Goal: Task Accomplishment & Management: Complete application form

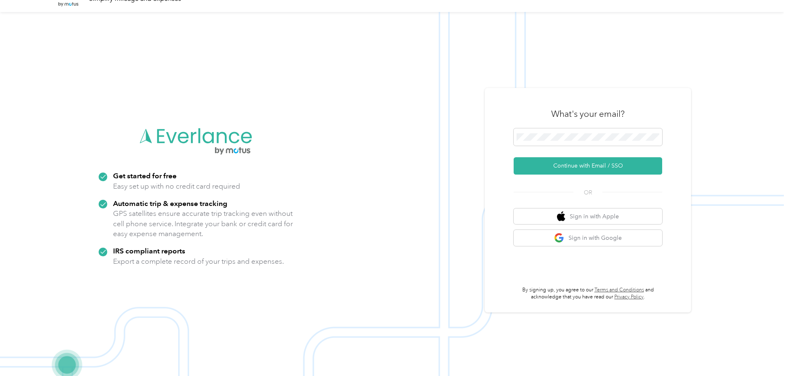
scroll to position [26, 0]
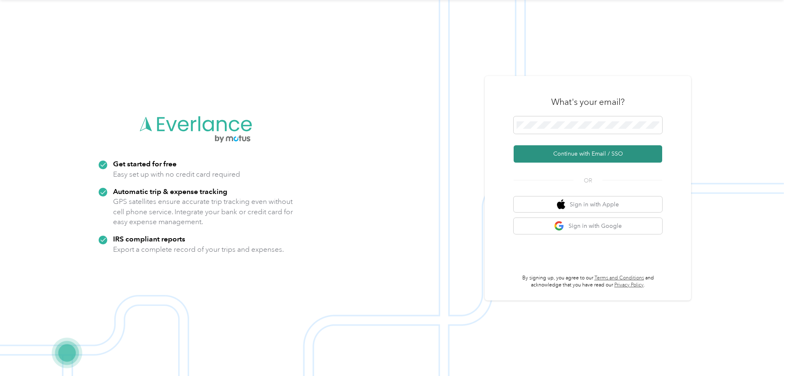
click at [571, 148] on button "Continue with Email / SSO" at bounding box center [587, 153] width 148 height 17
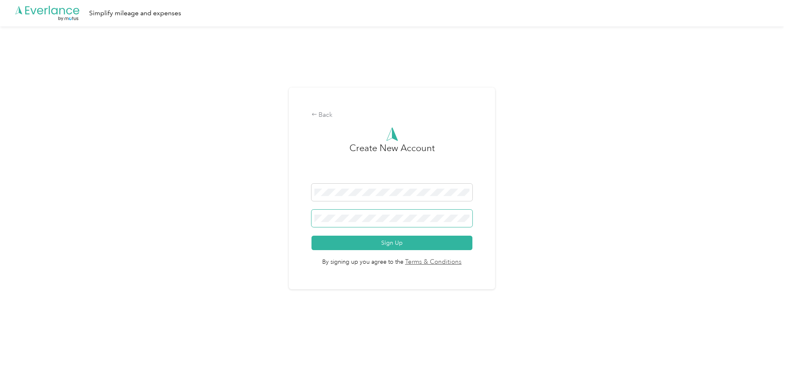
click at [379, 225] on span at bounding box center [391, 217] width 161 height 17
click at [311, 235] on button "Sign Up" at bounding box center [391, 242] width 161 height 14
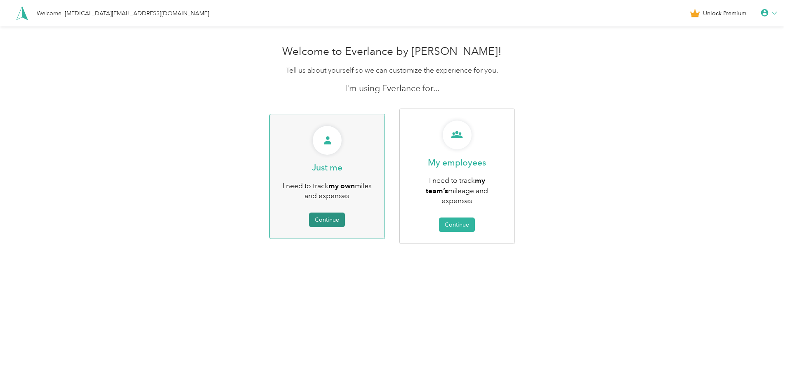
click at [324, 212] on button "Continue" at bounding box center [327, 219] width 36 height 14
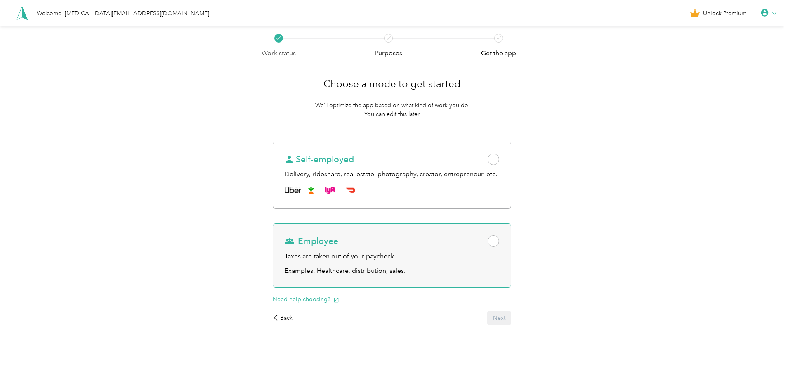
click at [451, 238] on div "Employee" at bounding box center [391, 241] width 214 height 12
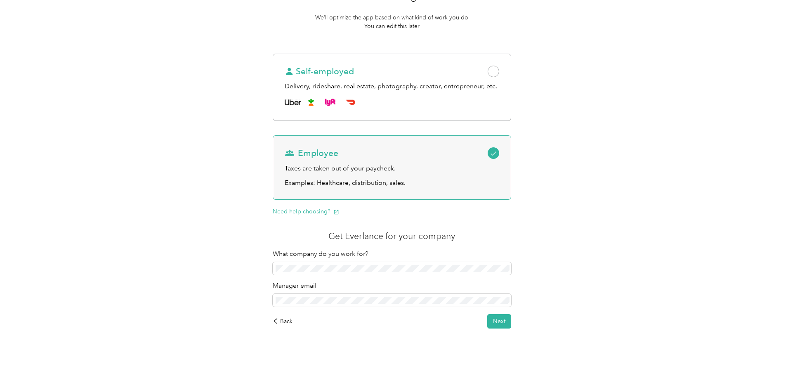
scroll to position [92, 0]
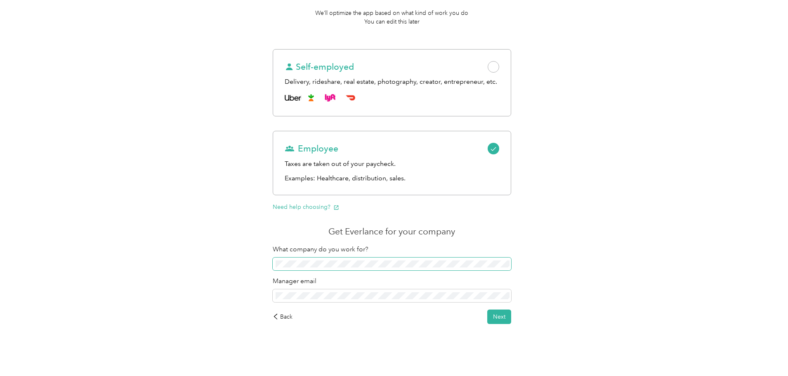
click at [362, 257] on span at bounding box center [392, 263] width 238 height 13
click at [496, 313] on button "Next" at bounding box center [499, 316] width 24 height 14
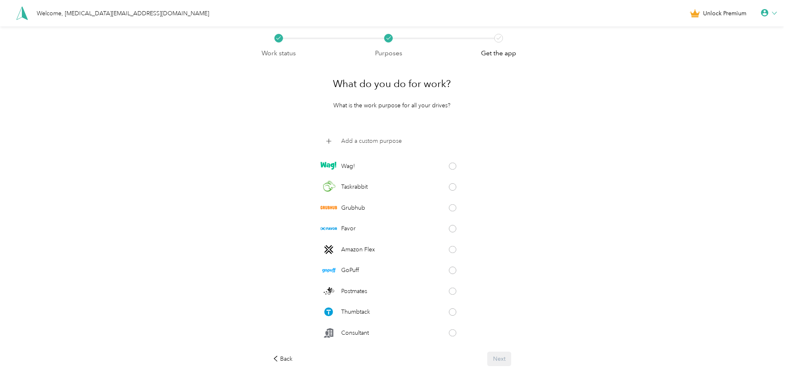
click at [379, 141] on p "Add a custom purpose" at bounding box center [371, 140] width 61 height 9
click at [543, 176] on div "Work status Purposes Get the app What do you do for work? What is the work purp…" at bounding box center [391, 220] width 783 height 389
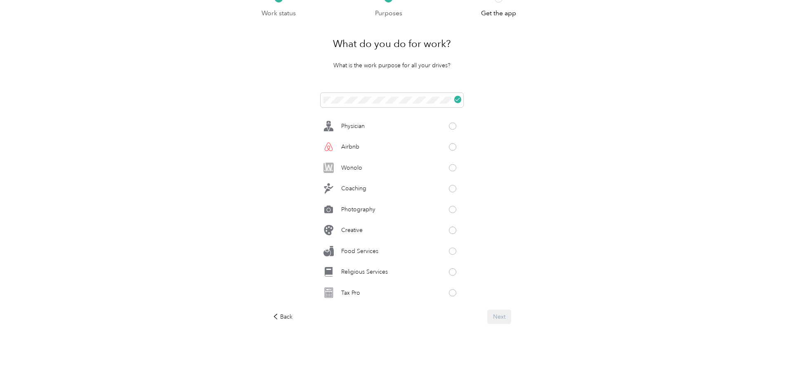
scroll to position [370, 0]
click at [440, 251] on div "Tax Pro" at bounding box center [391, 252] width 143 height 16
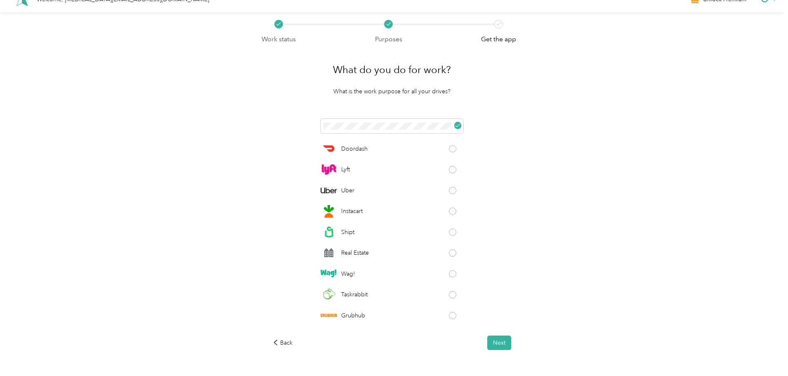
scroll to position [0, 0]
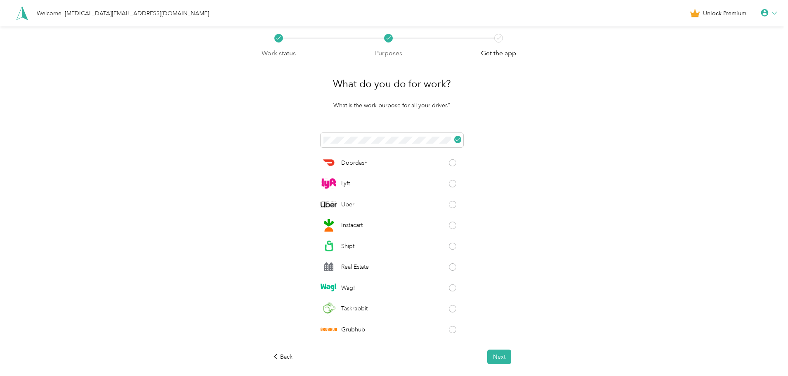
click at [73, 14] on div "Welcome, [MEDICAL_DATA][EMAIL_ADDRESS][DOMAIN_NAME]" at bounding box center [123, 13] width 172 height 9
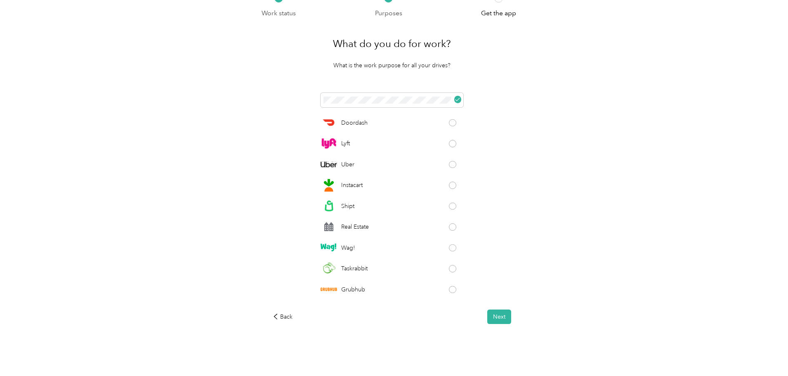
scroll to position [1, 0]
